Goal: Information Seeking & Learning: Learn about a topic

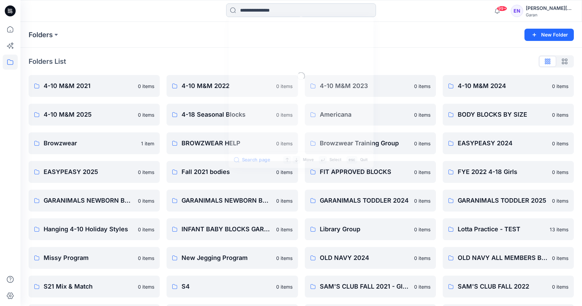
click at [275, 5] on input at bounding box center [301, 10] width 150 height 14
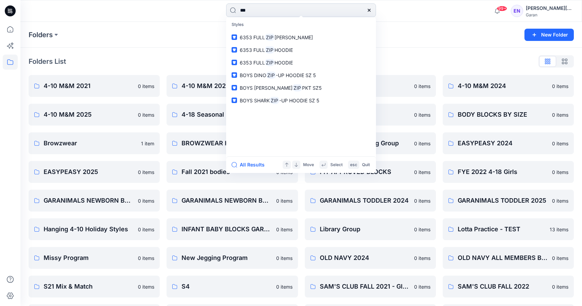
click at [275, 5] on input "***" at bounding box center [301, 10] width 150 height 14
click at [259, 11] on input "***" at bounding box center [301, 10] width 150 height 14
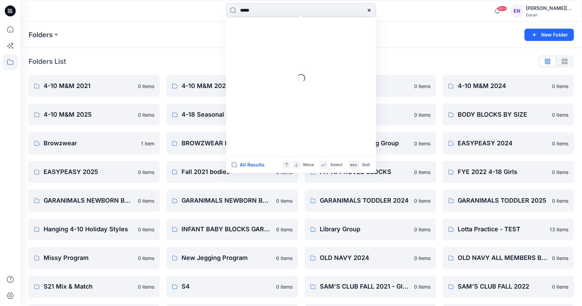
type input "******"
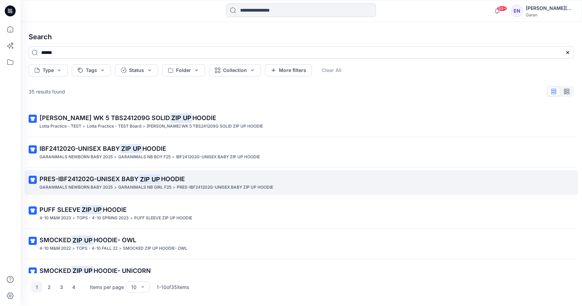
click at [75, 179] on span "PRES-IBF241202G-UNISEX BABY" at bounding box center [89, 178] width 99 height 7
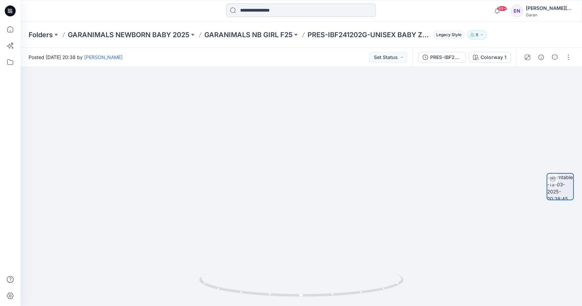
click at [277, 11] on input at bounding box center [301, 10] width 150 height 14
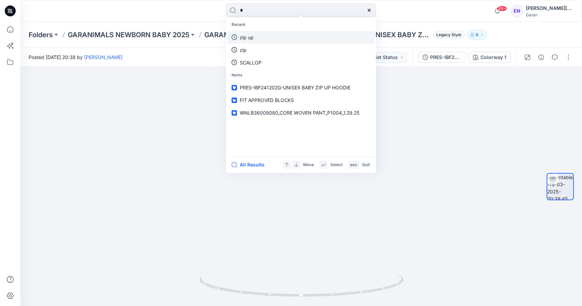
type input "*"
click at [258, 35] on link "zip up" at bounding box center [301, 37] width 147 height 13
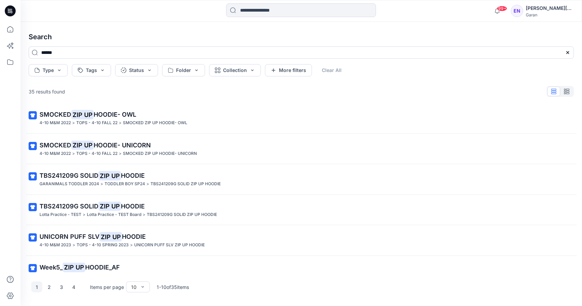
scroll to position [138, 0]
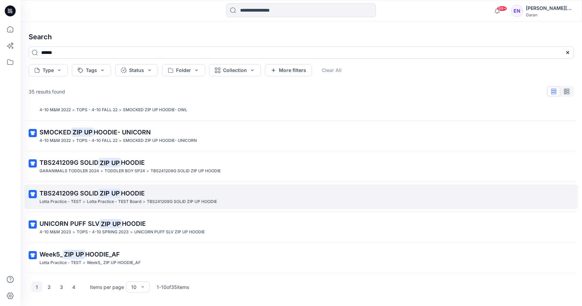
click at [124, 196] on span "HOODIE" at bounding box center [133, 192] width 24 height 7
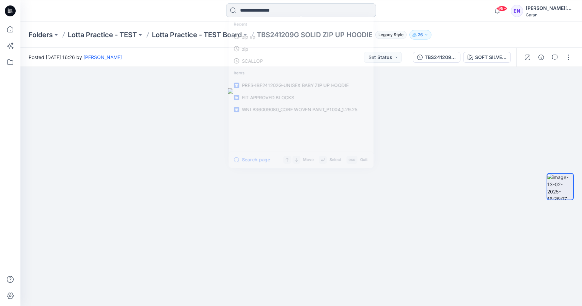
click at [276, 6] on input at bounding box center [301, 10] width 150 height 14
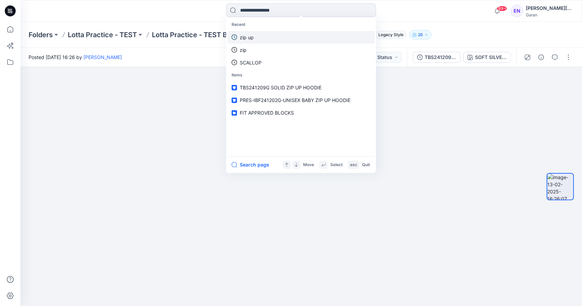
click at [262, 41] on link "zip up" at bounding box center [301, 37] width 147 height 13
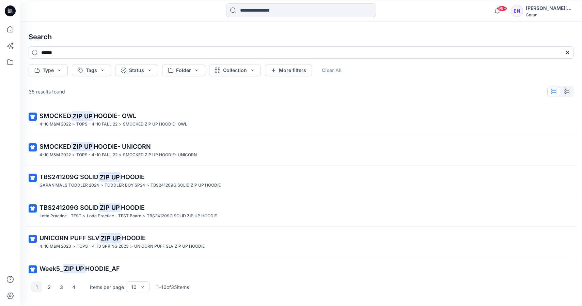
scroll to position [138, 0]
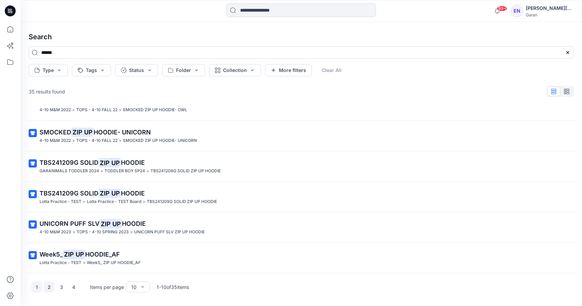
click at [53, 287] on button "2" at bounding box center [49, 286] width 11 height 11
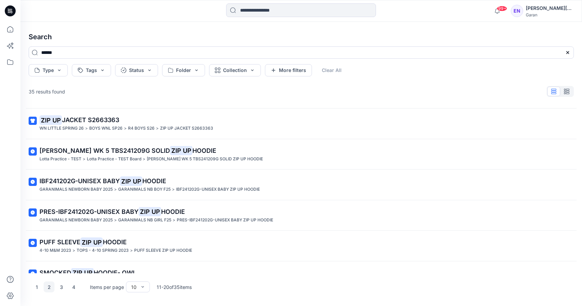
scroll to position [0, 0]
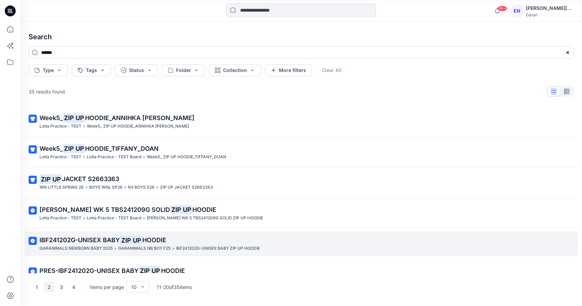
click at [90, 235] on p "IBF241202G-UNISEX BABY ZIP UP HOODIE" at bounding box center [301, 240] width 522 height 10
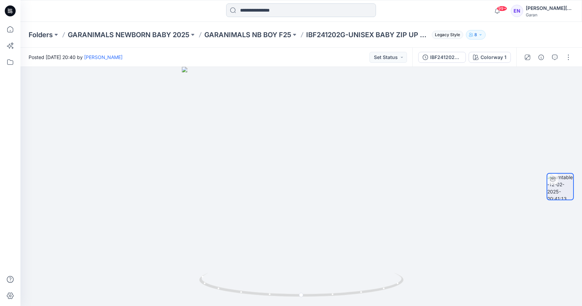
click at [297, 10] on input at bounding box center [301, 10] width 150 height 14
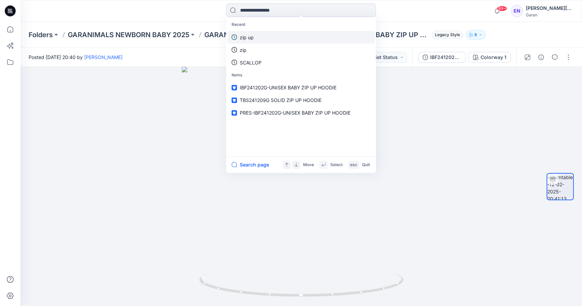
click at [270, 36] on link "zip up" at bounding box center [301, 37] width 147 height 13
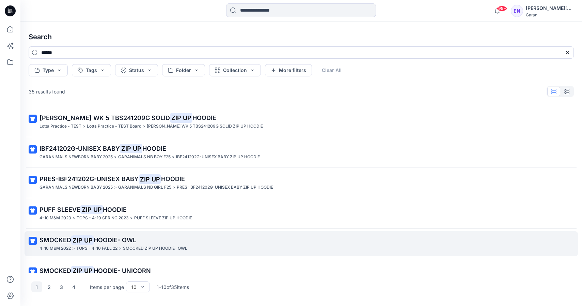
click at [71, 241] on span "SMOCKED" at bounding box center [56, 239] width 32 height 7
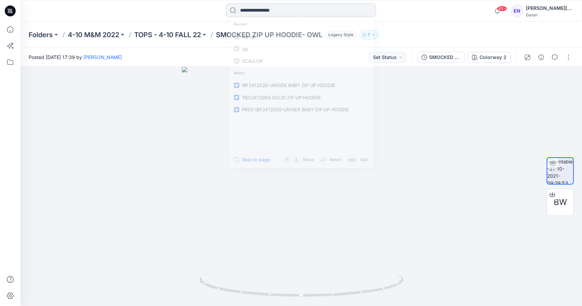
click at [242, 6] on input at bounding box center [301, 10] width 150 height 14
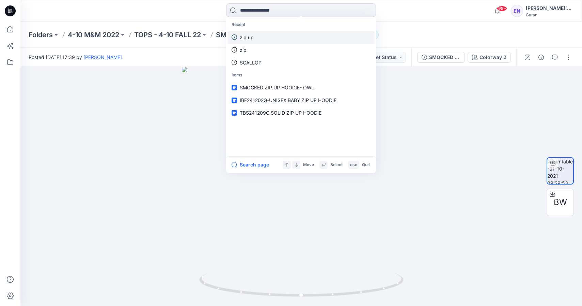
click at [243, 38] on p "zip up" at bounding box center [247, 37] width 14 height 7
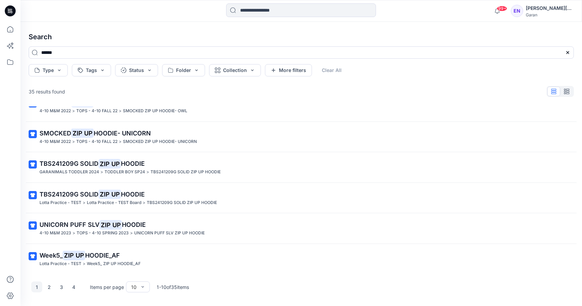
scroll to position [138, 0]
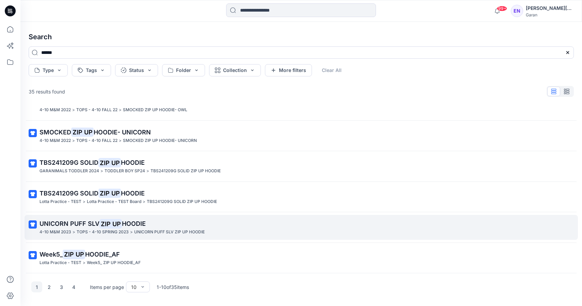
click at [114, 221] on mark "ZIP UP" at bounding box center [110, 224] width 22 height 10
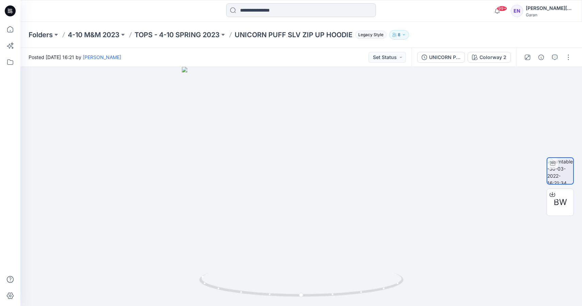
click at [262, 5] on input at bounding box center [301, 10] width 150 height 14
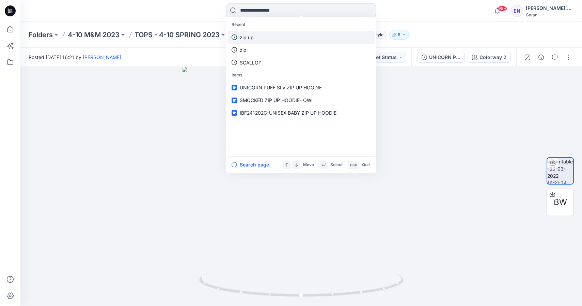
click at [245, 37] on p "zip up" at bounding box center [247, 37] width 14 height 7
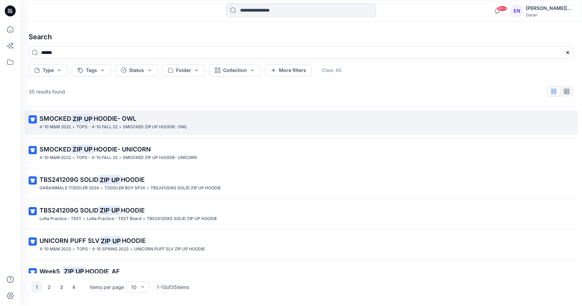
scroll to position [138, 0]
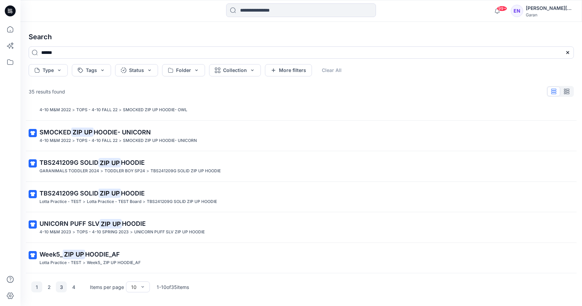
click at [66, 291] on button "3" at bounding box center [61, 286] width 11 height 11
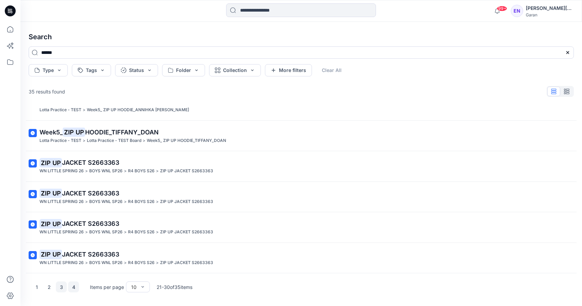
click at [76, 289] on button "4" at bounding box center [73, 286] width 11 height 11
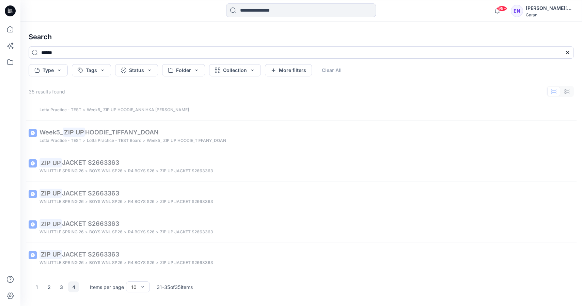
scroll to position [0, 0]
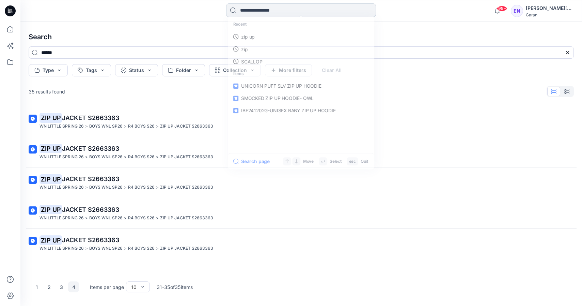
click at [260, 11] on input at bounding box center [301, 10] width 150 height 14
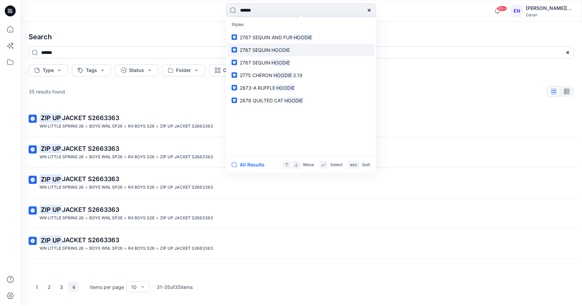
type input "******"
click at [270, 50] on span "2767 SEQUIN" at bounding box center [255, 50] width 31 height 6
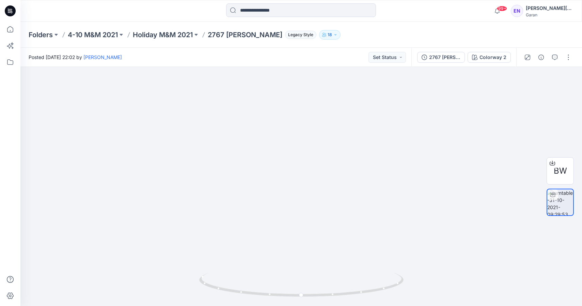
click at [356, 21] on div "99+ Notifications [PERSON_NAME] has updated GRAPHIC TEE_Final_AddieFarrellbw wi…" at bounding box center [301, 11] width 562 height 22
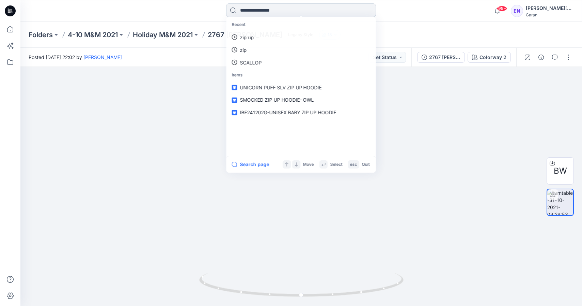
click at [356, 14] on input at bounding box center [301, 10] width 150 height 14
click at [302, 37] on link "hoodie" at bounding box center [301, 37] width 147 height 13
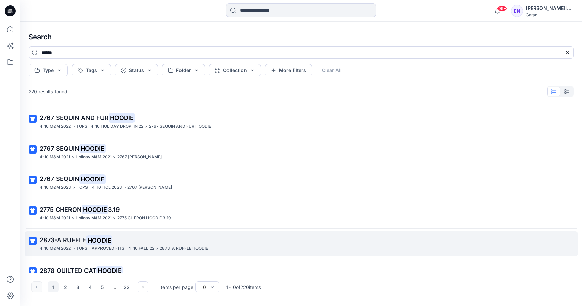
click at [96, 236] on mark "HOODIE" at bounding box center [99, 240] width 26 height 10
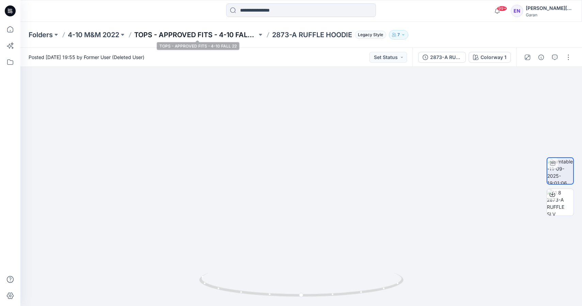
click at [223, 33] on p "TOPS - APPROVED FITS - 4-10 FALL 22" at bounding box center [195, 35] width 123 height 10
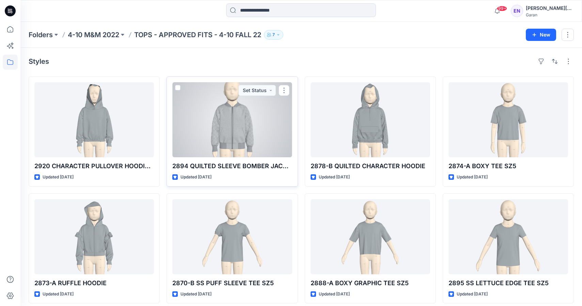
click at [222, 128] on div at bounding box center [232, 119] width 120 height 75
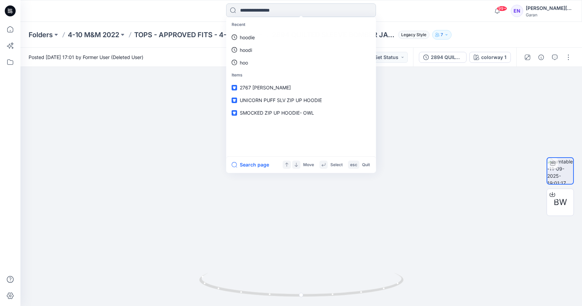
click at [272, 12] on input at bounding box center [301, 10] width 150 height 14
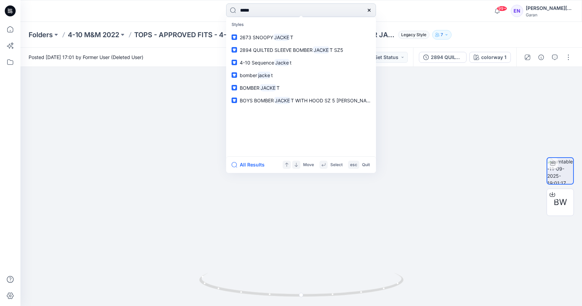
type input "******"
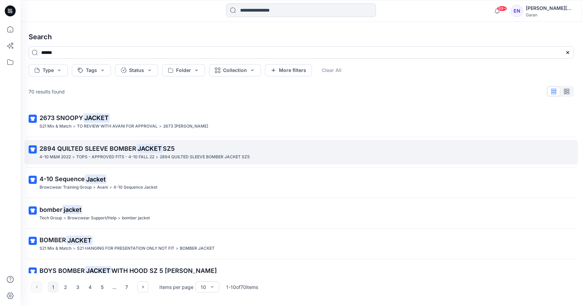
click at [103, 149] on span "2894 QUILTED SLEEVE BOMBER" at bounding box center [88, 148] width 97 height 7
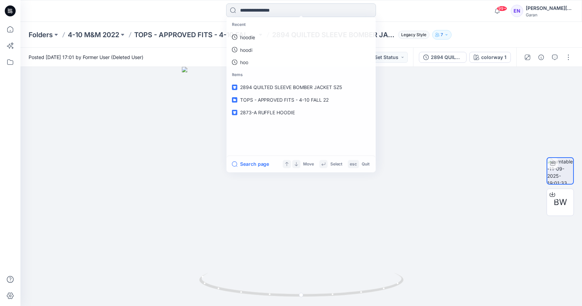
click at [265, 4] on input at bounding box center [301, 10] width 150 height 14
click at [257, 39] on link "jacket" at bounding box center [301, 37] width 147 height 13
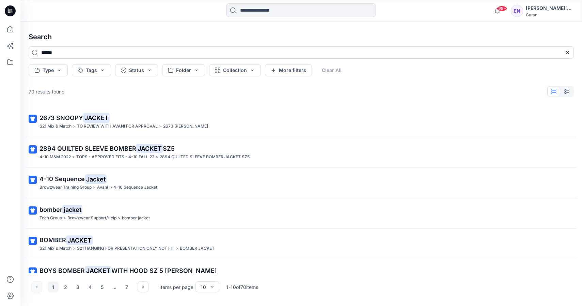
click at [87, 106] on div "2673 SNOOPY JACKET S21 Mix & Match > TO REVIEW WITH AVANI FOR APPROVAL > 2673 S…" at bounding box center [301, 189] width 556 height 167
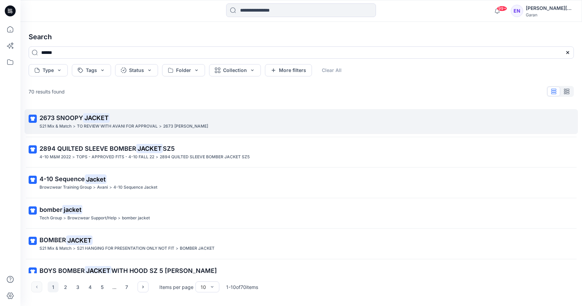
click at [85, 115] on mark "JACKET" at bounding box center [96, 118] width 27 height 10
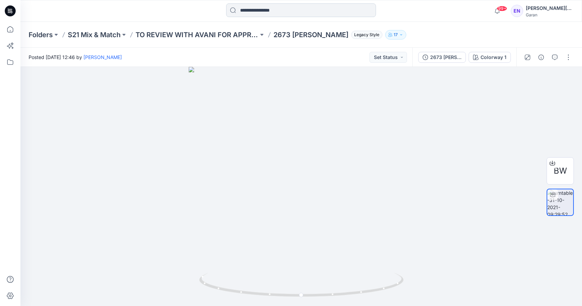
click at [259, 13] on input at bounding box center [301, 10] width 150 height 14
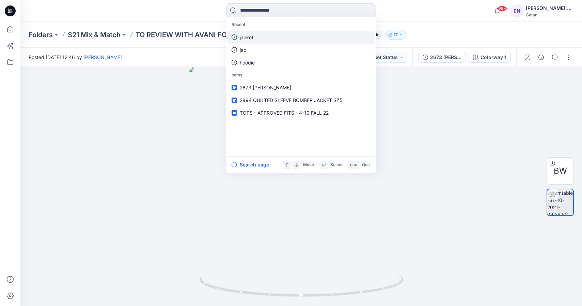
click at [258, 38] on link "jacket" at bounding box center [301, 37] width 147 height 13
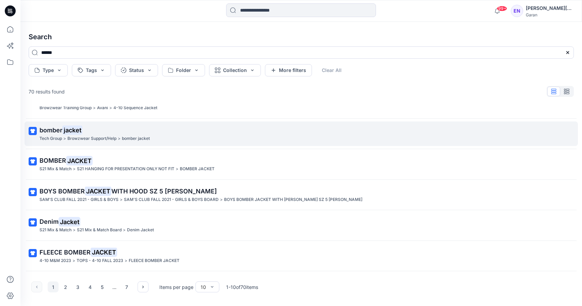
scroll to position [81, 0]
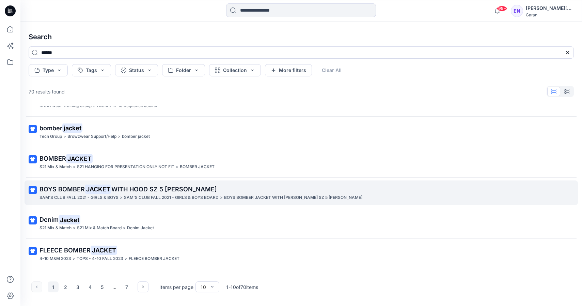
click at [120, 194] on p ">" at bounding box center [121, 197] width 3 height 7
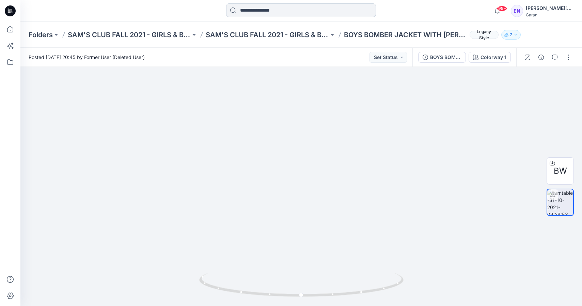
click at [274, 8] on input at bounding box center [301, 10] width 150 height 14
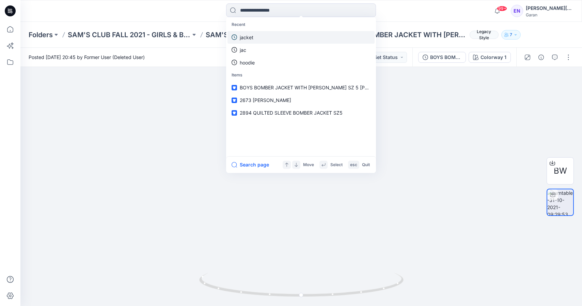
click at [265, 39] on link "jacket" at bounding box center [301, 37] width 147 height 13
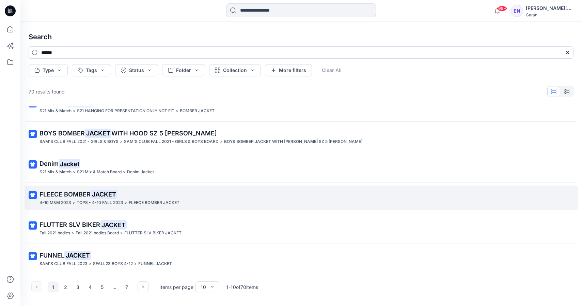
scroll to position [138, 0]
click at [82, 193] on span "FLEECE BOMBER" at bounding box center [65, 192] width 51 height 7
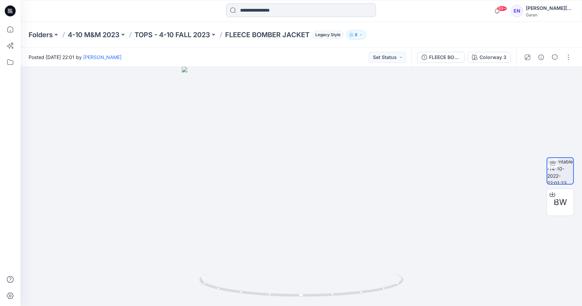
click at [254, 11] on input at bounding box center [301, 10] width 150 height 14
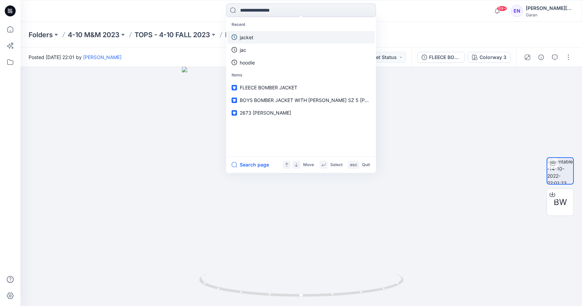
click at [247, 40] on p "jacket" at bounding box center [247, 37] width 14 height 7
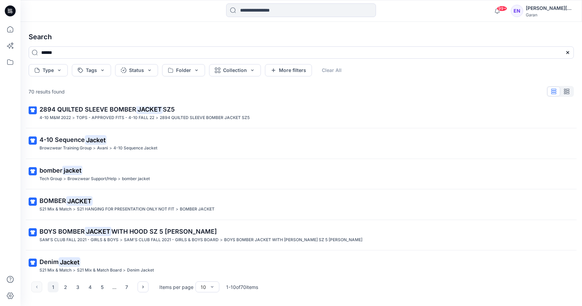
scroll to position [138, 0]
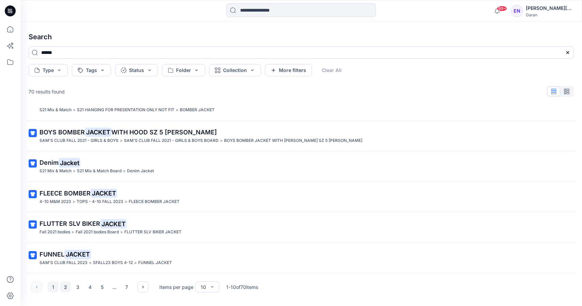
click at [65, 283] on button "2" at bounding box center [65, 286] width 11 height 11
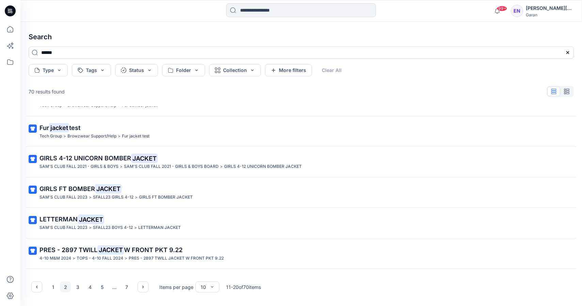
scroll to position [0, 0]
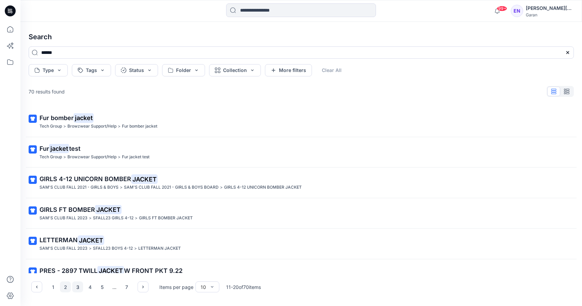
click at [79, 285] on button "3" at bounding box center [77, 286] width 11 height 11
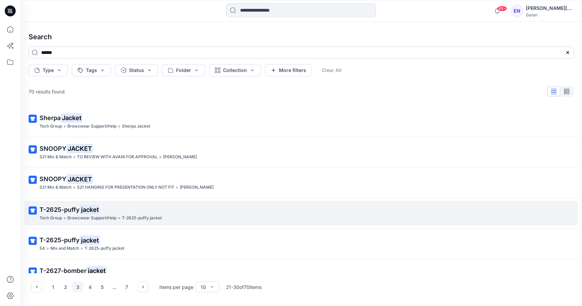
scroll to position [138, 0]
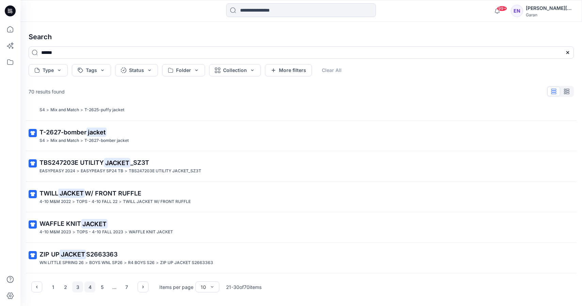
click at [93, 288] on button "4" at bounding box center [89, 286] width 11 height 11
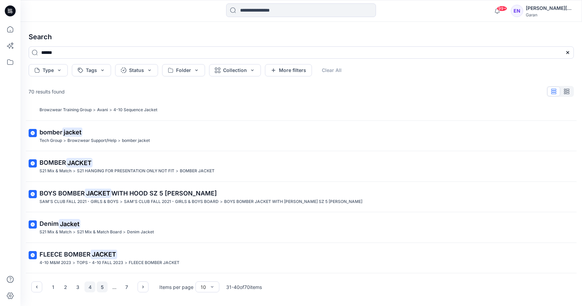
click at [106, 288] on button "5" at bounding box center [102, 286] width 11 height 11
